Goal: Book appointment/travel/reservation

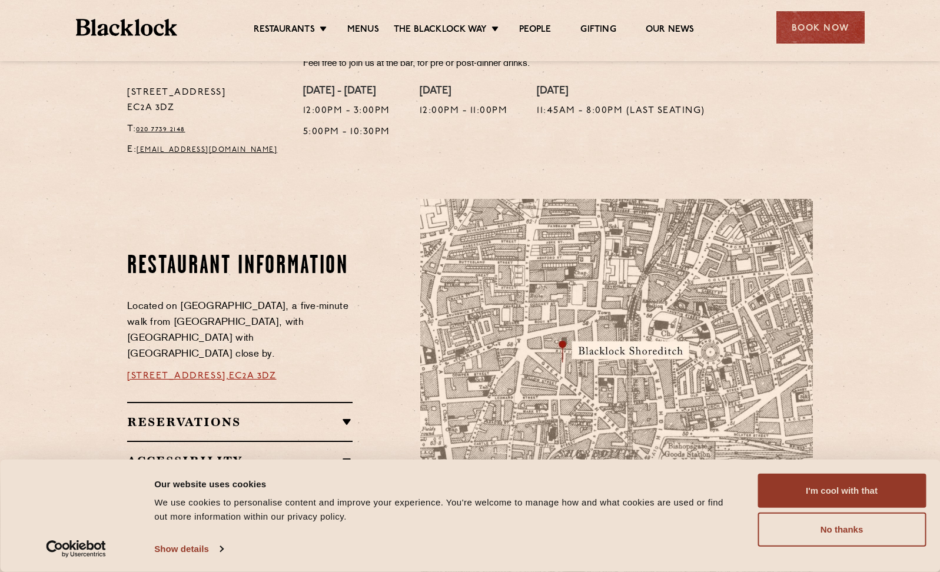
scroll to position [500, 0]
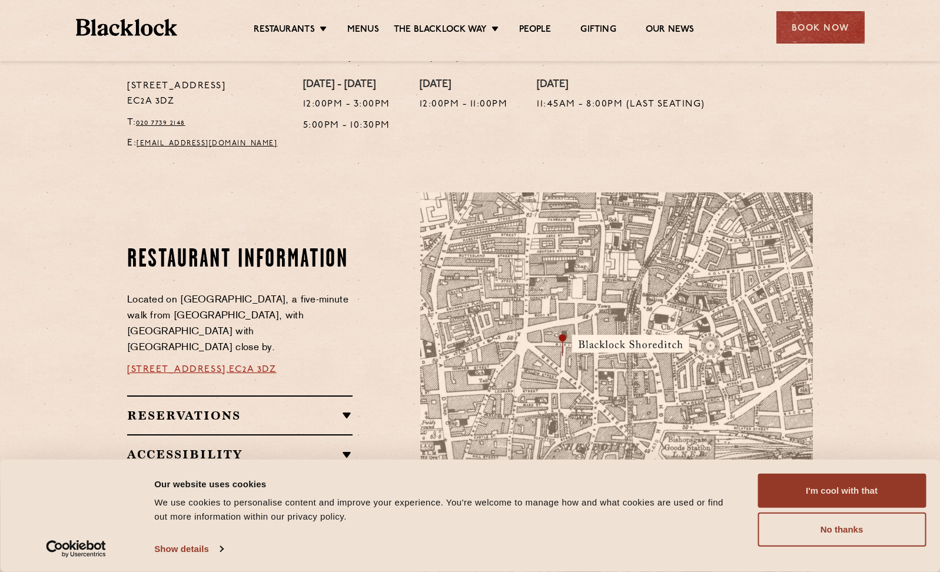
click at [229, 365] on link "[STREET_ADDRESS]," at bounding box center [178, 369] width 102 height 9
click at [836, 26] on div "Book Now" at bounding box center [820, 27] width 88 height 32
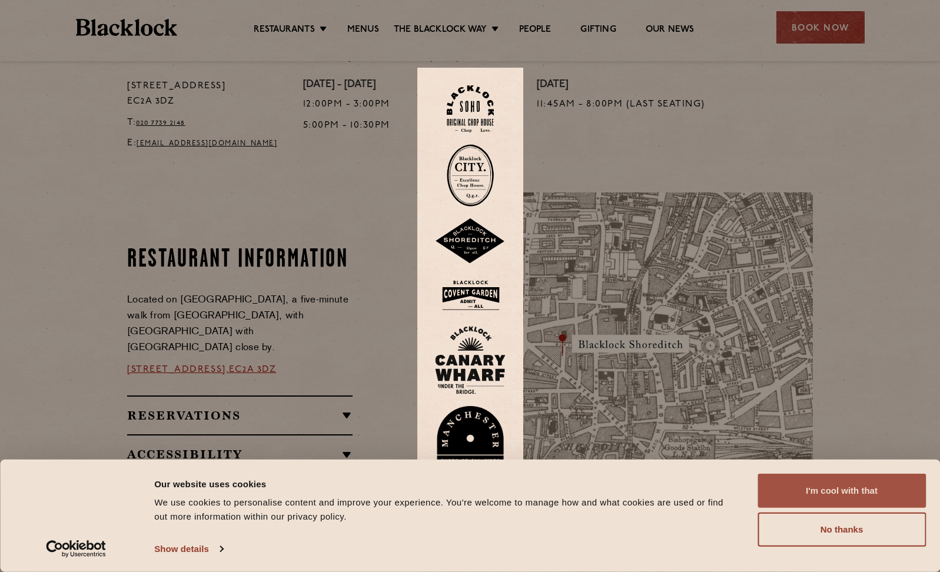
click at [872, 487] on button "I'm cool with that" at bounding box center [841, 491] width 168 height 34
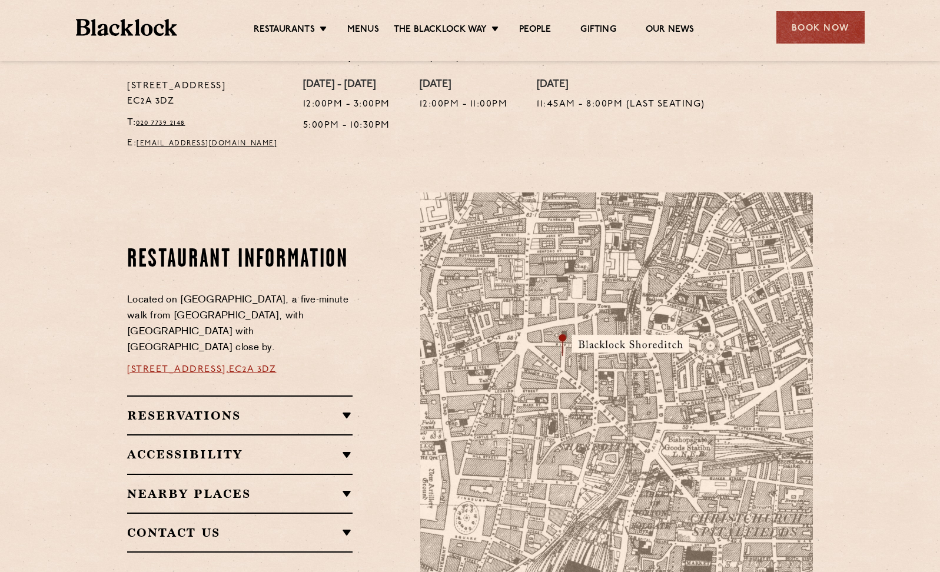
click at [341, 408] on h2 "Reservations" at bounding box center [239, 415] width 225 height 14
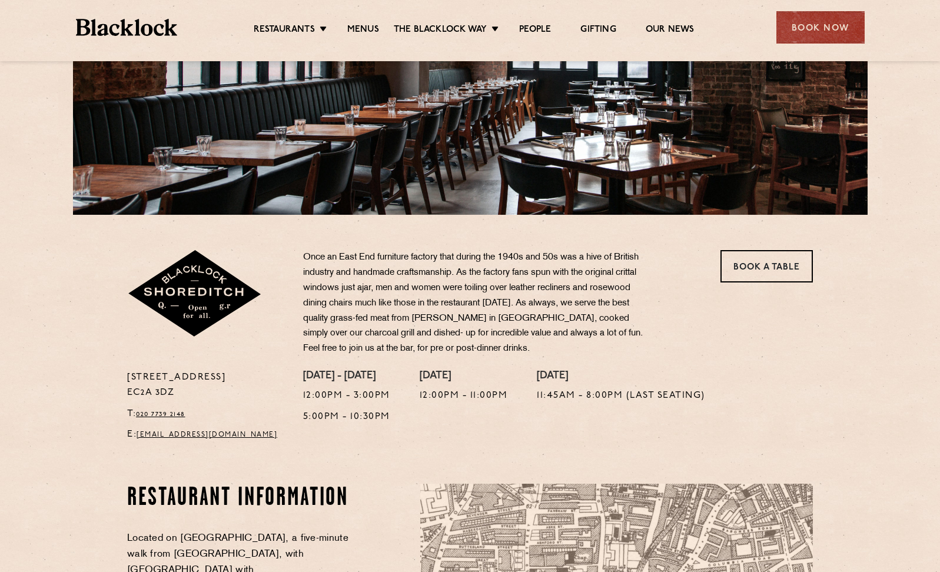
scroll to position [207, 0]
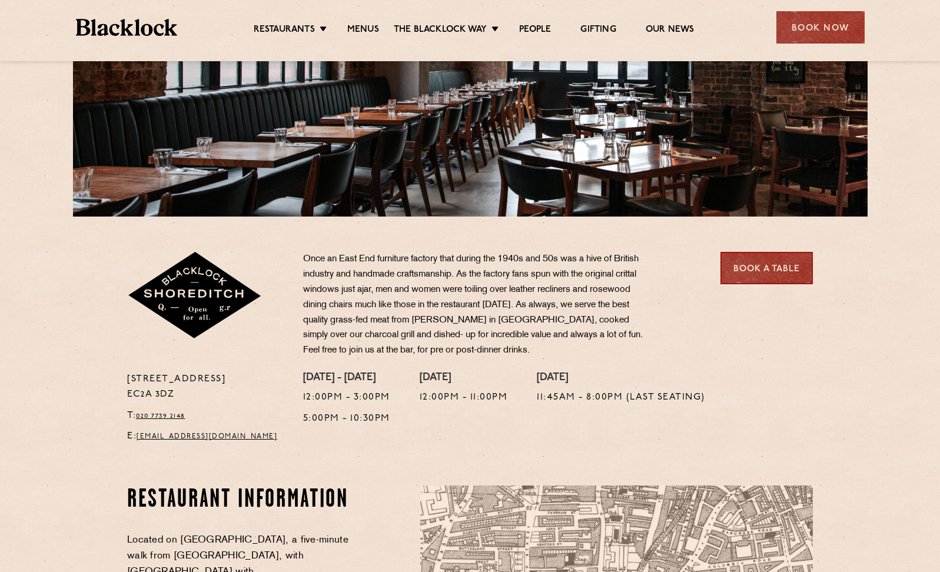
click at [784, 268] on link "Book a Table" at bounding box center [766, 268] width 92 height 32
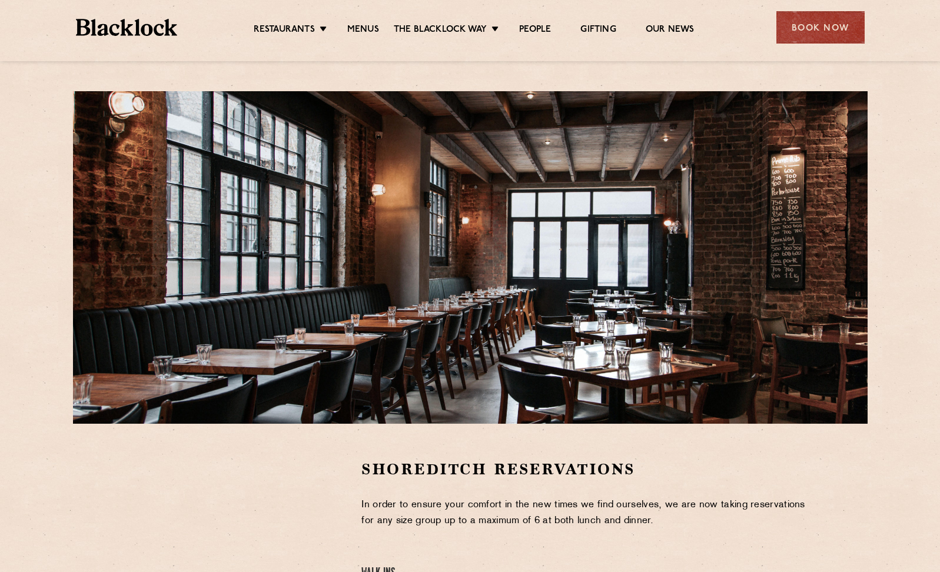
click at [368, 26] on link "Menus" at bounding box center [363, 30] width 32 height 13
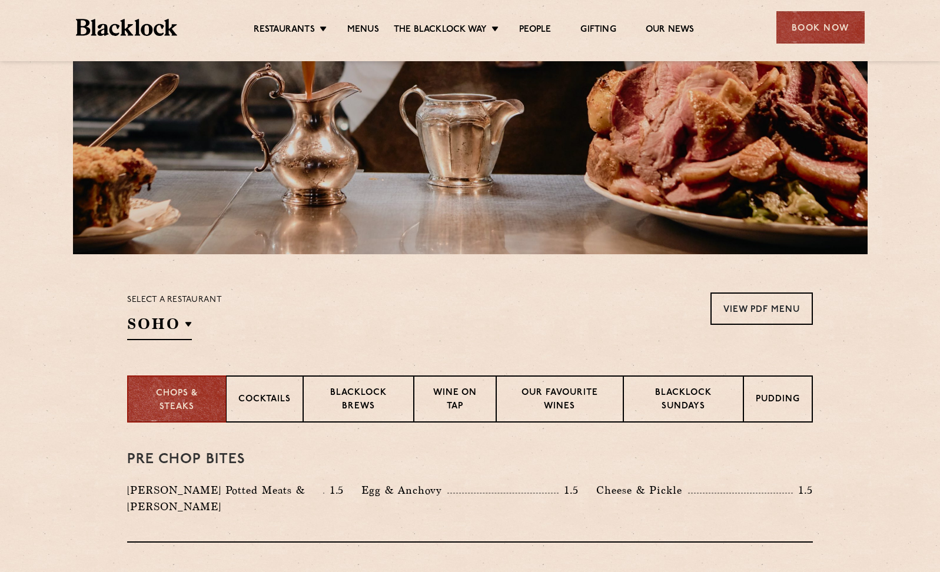
scroll to position [171, 0]
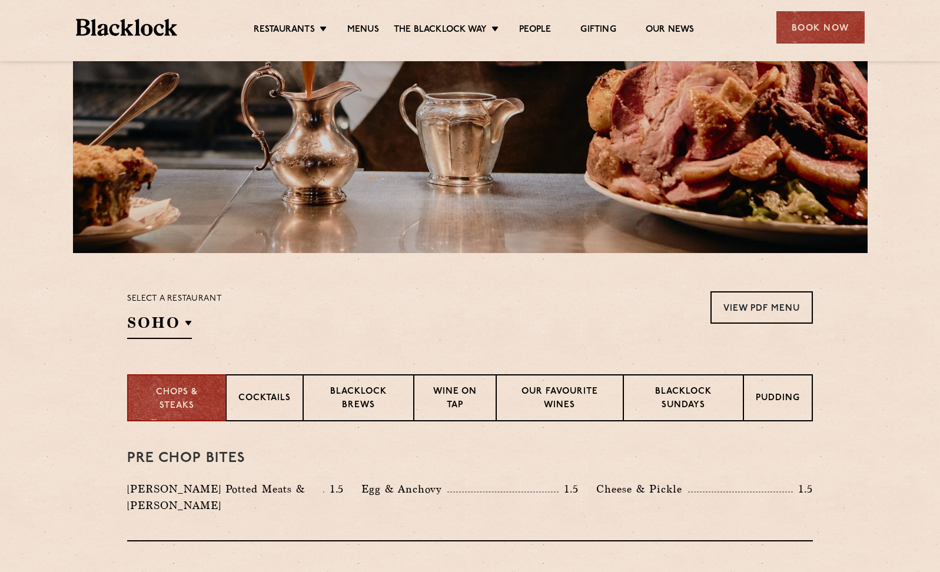
click at [194, 324] on div "Select a restaurant SOHO Soho Birmingham City Shoreditch Covent Garden Canary W…" at bounding box center [174, 315] width 95 height 48
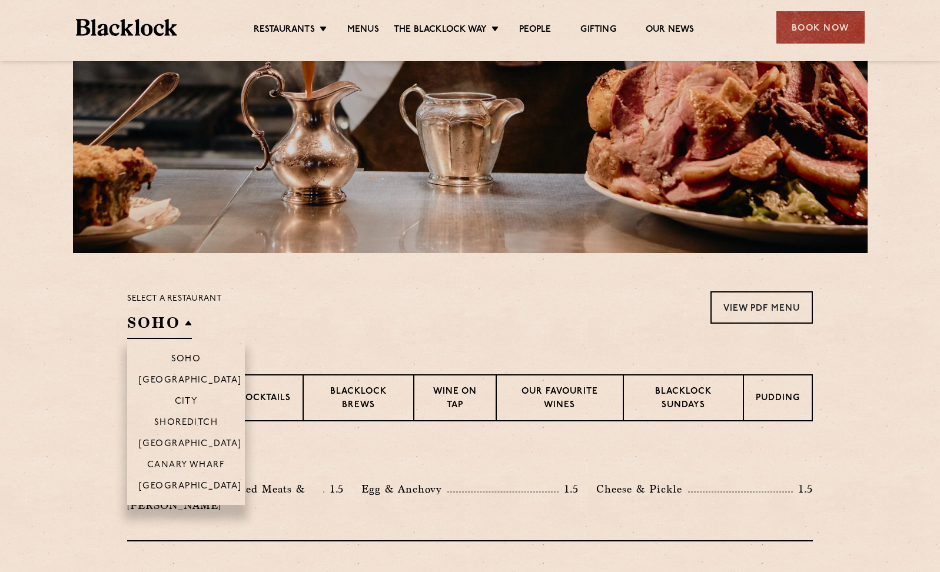
click at [191, 324] on h2 "SOHO" at bounding box center [159, 326] width 65 height 26
click at [184, 422] on p "Shoreditch" at bounding box center [186, 424] width 64 height 12
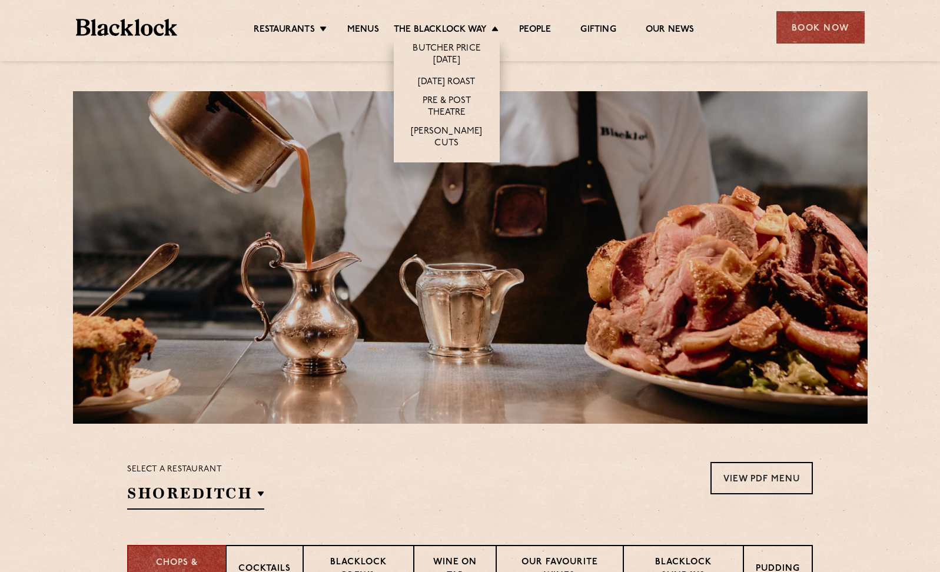
scroll to position [0, 0]
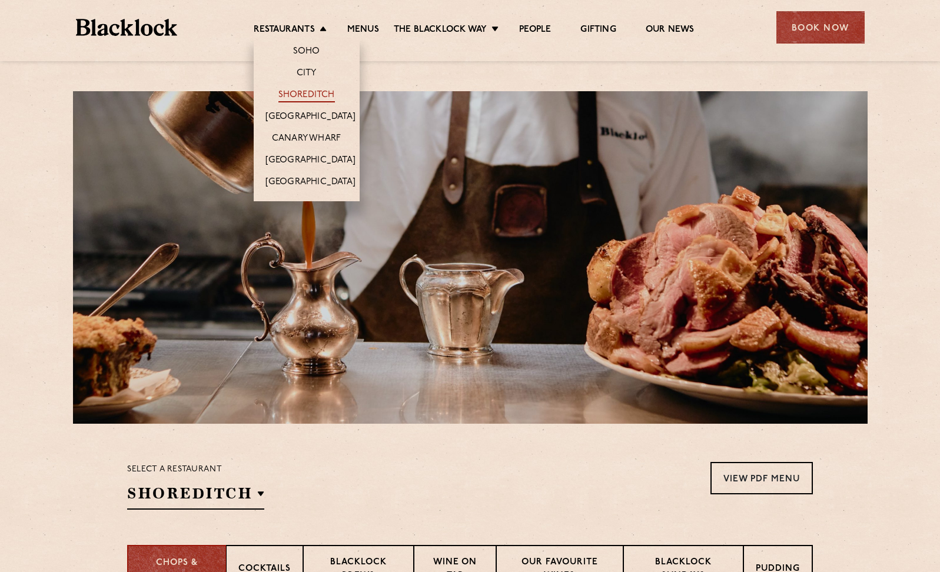
click at [310, 89] on link "Shoreditch" at bounding box center [306, 95] width 56 height 13
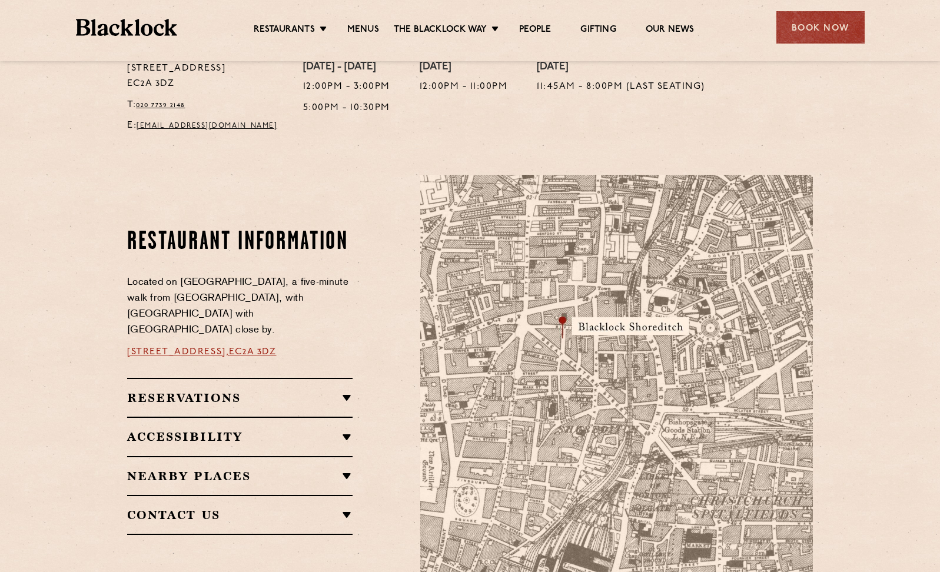
scroll to position [547, 0]
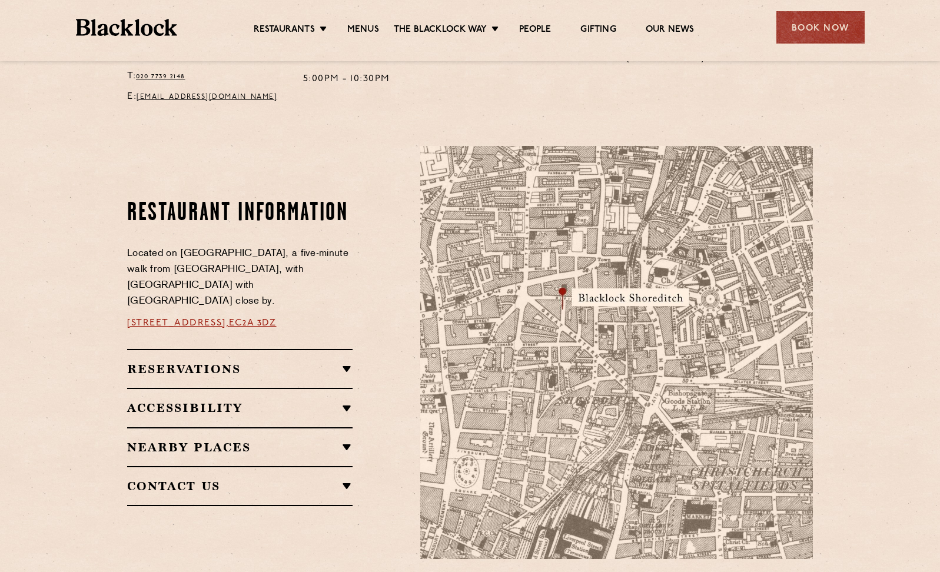
click at [229, 318] on link "[STREET_ADDRESS]," at bounding box center [178, 322] width 102 height 9
click at [820, 24] on div "Book Now" at bounding box center [820, 27] width 88 height 32
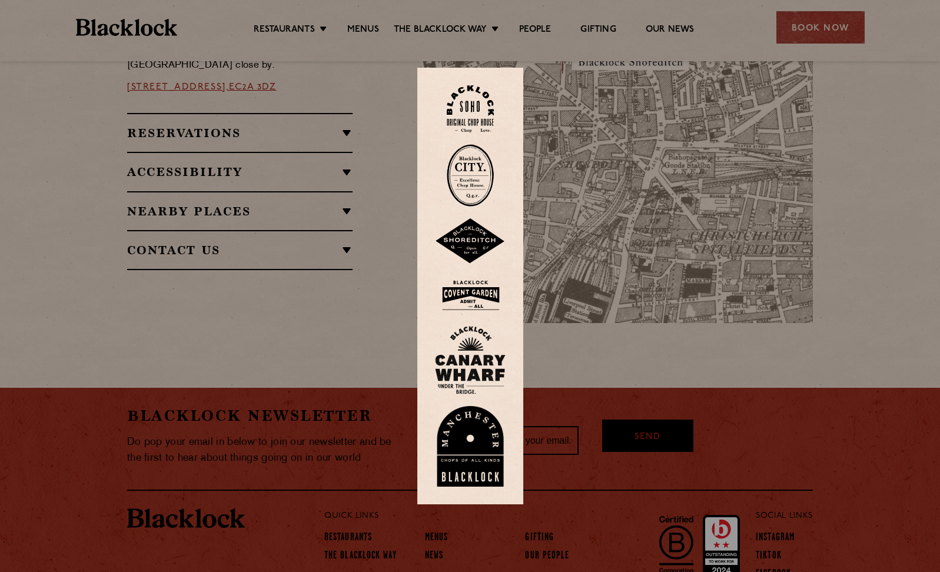
scroll to position [776, 0]
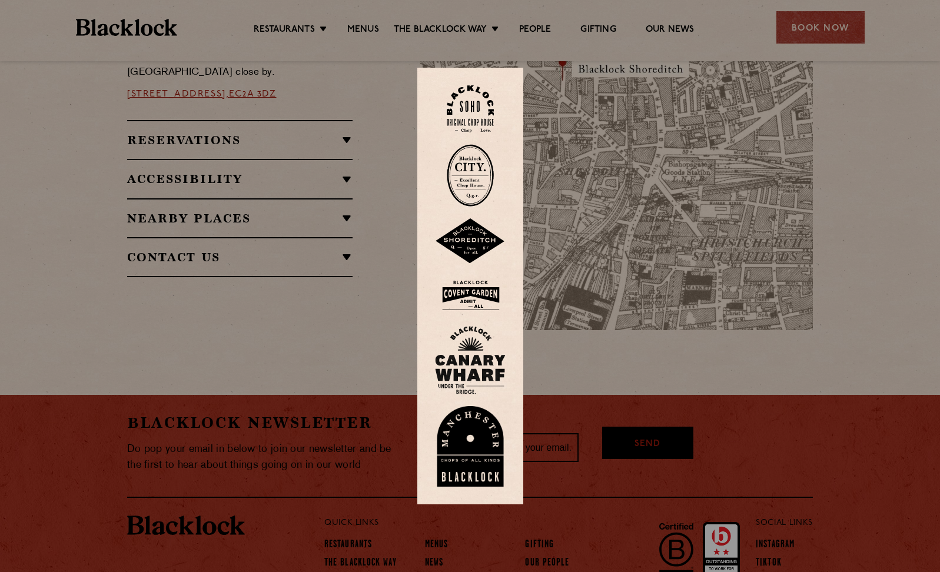
click at [481, 240] on img at bounding box center [470, 241] width 71 height 46
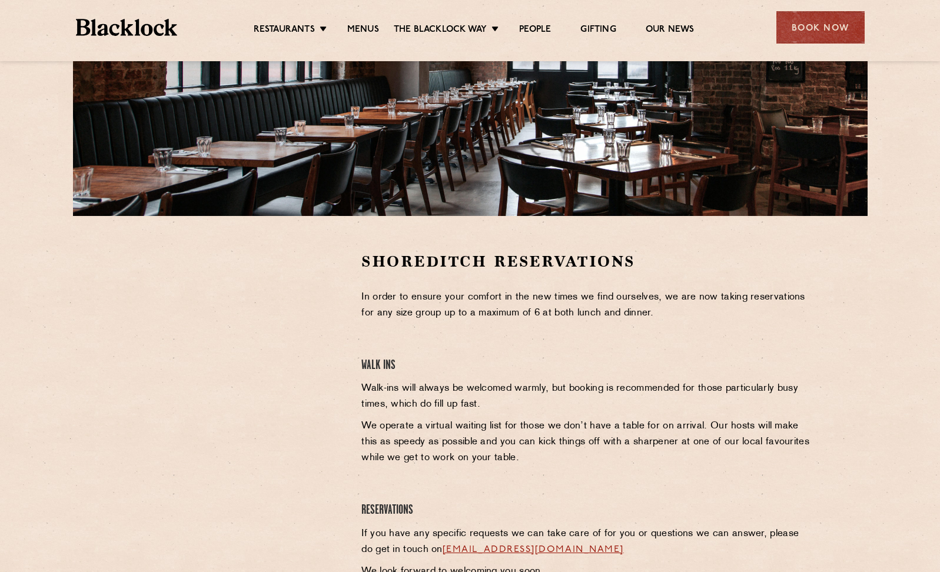
scroll to position [235, 0]
